Goal: Task Accomplishment & Management: Use online tool/utility

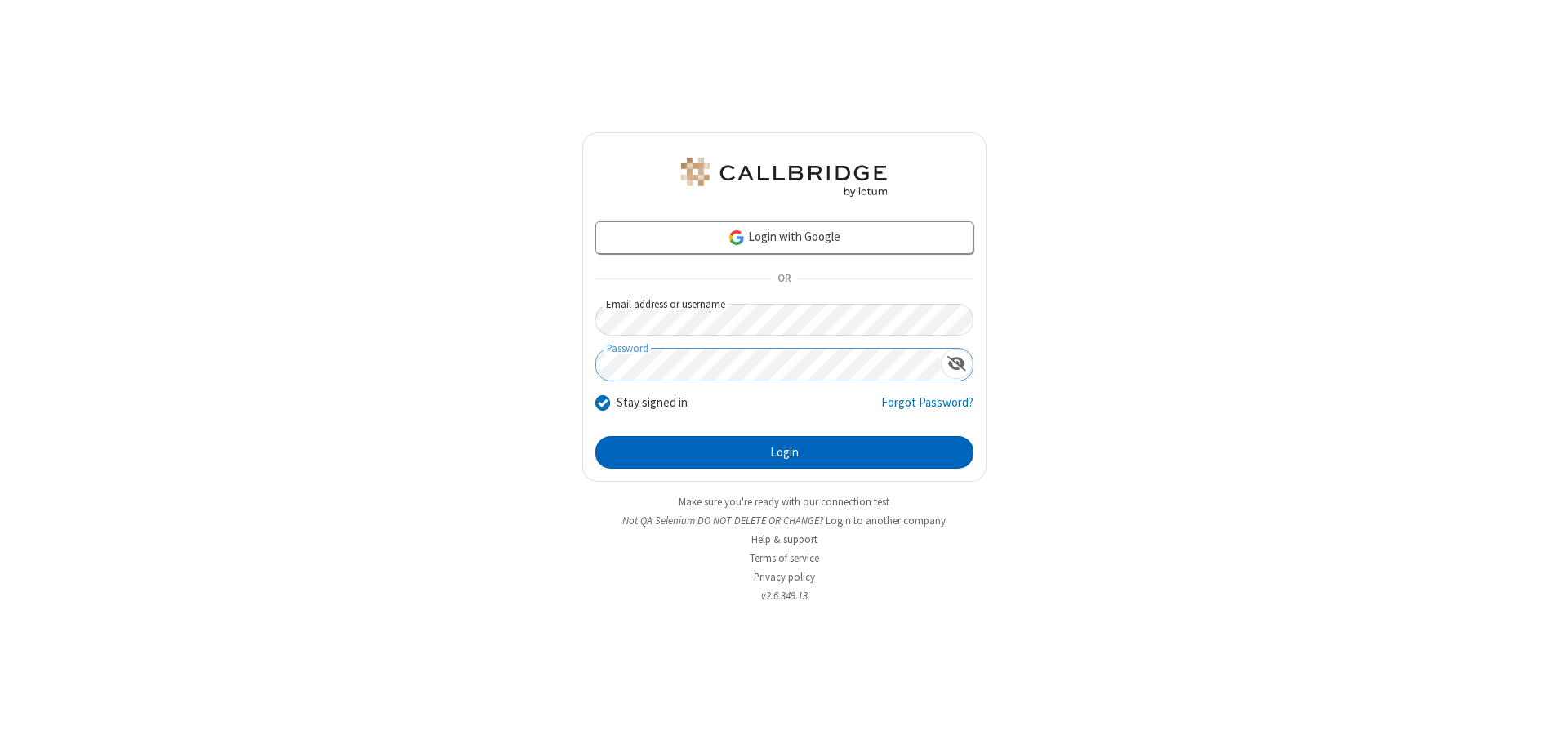
click at [784, 452] on button "Login" at bounding box center [784, 451] width 378 height 33
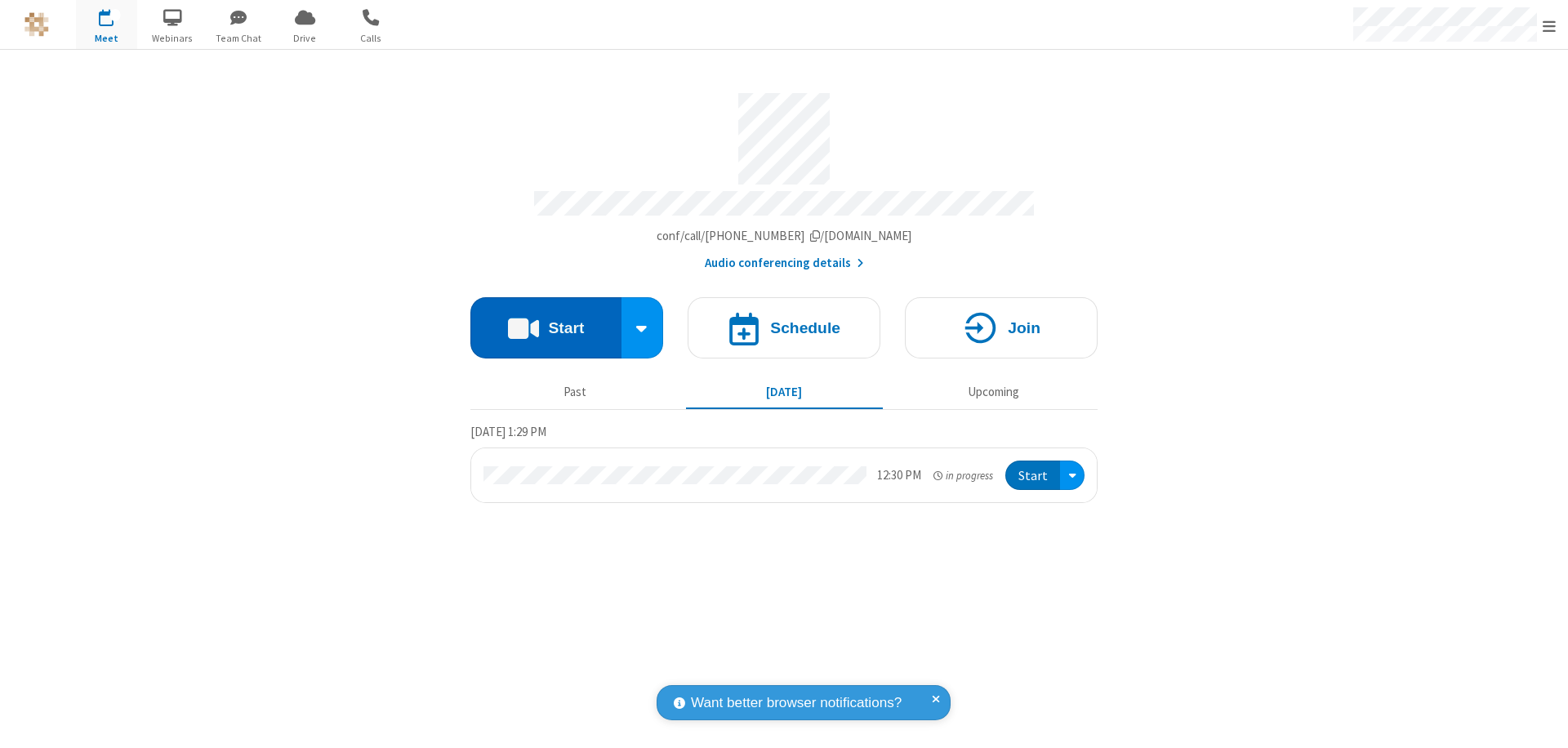
click at [545, 320] on button "Start" at bounding box center [545, 327] width 151 height 61
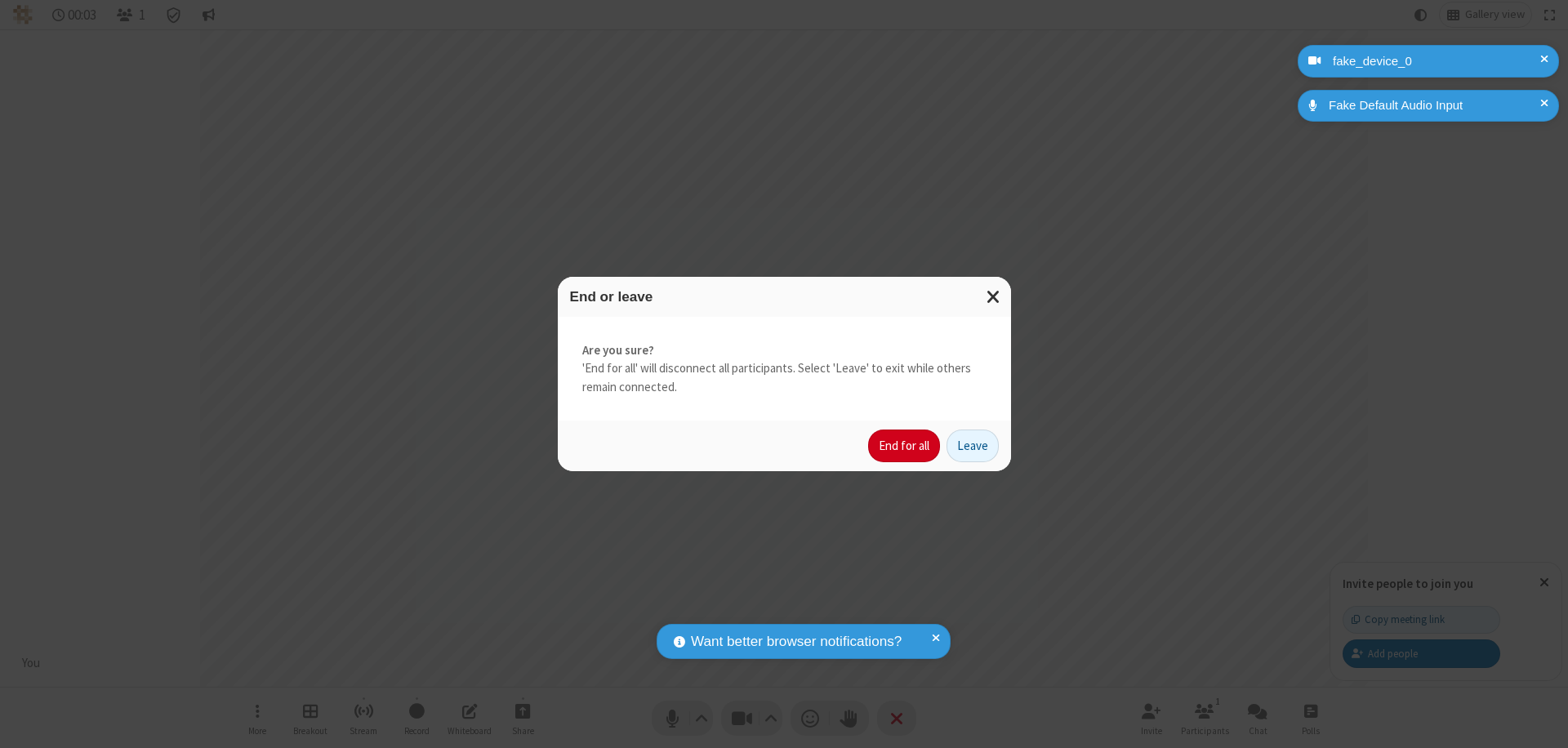
click at [905, 445] on button "End for all" at bounding box center [904, 445] width 72 height 33
